Goal: Check status: Check status

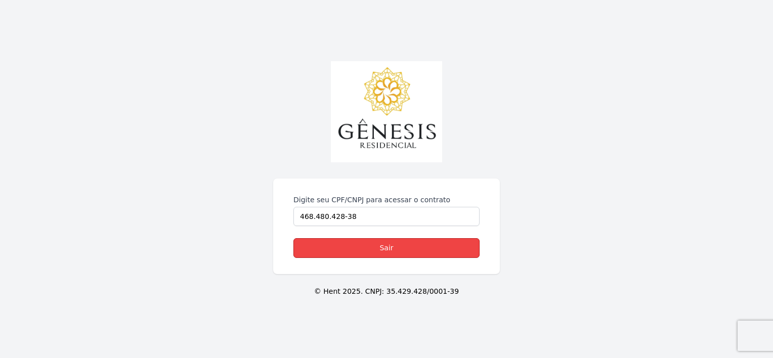
click at [338, 253] on link "Sair" at bounding box center [386, 248] width 186 height 20
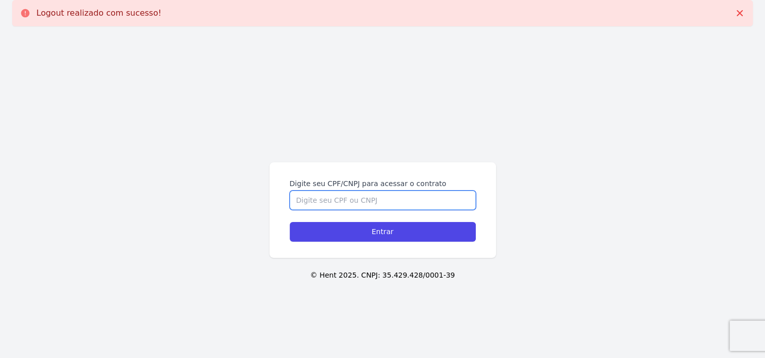
click at [343, 206] on input "Digite seu CPF/CNPJ para acessar o contrato" at bounding box center [383, 200] width 186 height 19
type input "46848042838"
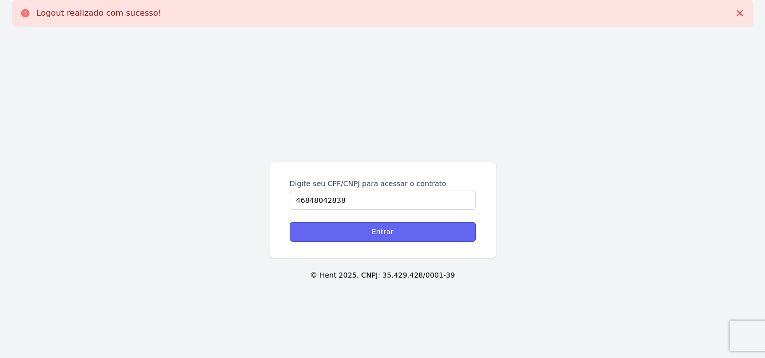
click at [336, 228] on input "Entrar" at bounding box center [383, 232] width 186 height 20
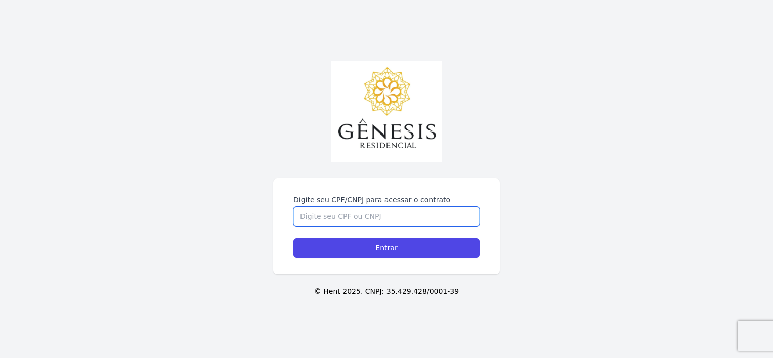
click at [445, 226] on form "Digite seu CPF/CNPJ para acessar o contrato Entrar" at bounding box center [386, 226] width 186 height 63
type input "46848042838"
click at [293, 238] on input "Entrar" at bounding box center [386, 248] width 186 height 20
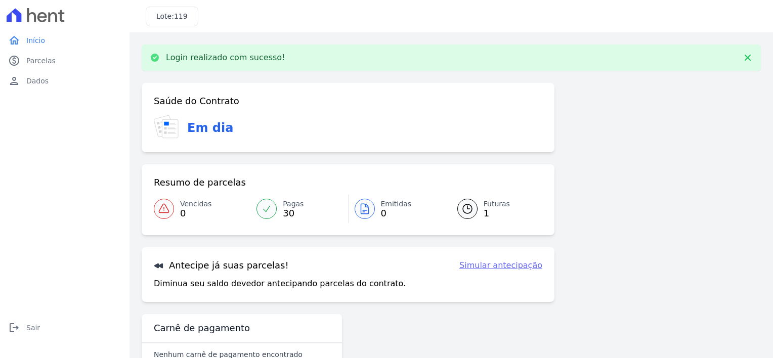
click at [485, 208] on span "Futuras" at bounding box center [497, 204] width 26 height 11
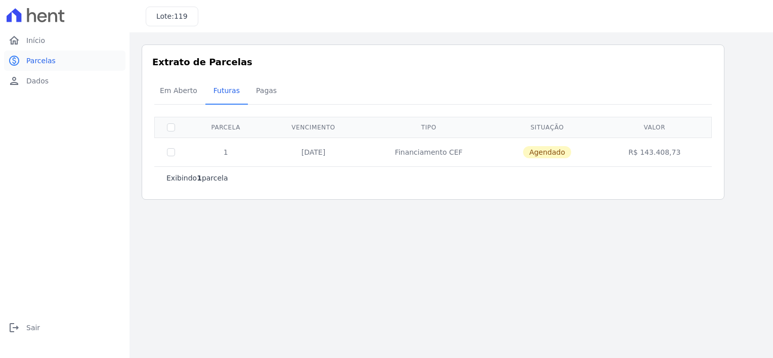
click at [39, 63] on span "Parcelas" at bounding box center [40, 61] width 29 height 10
